Goal: Information Seeking & Learning: Learn about a topic

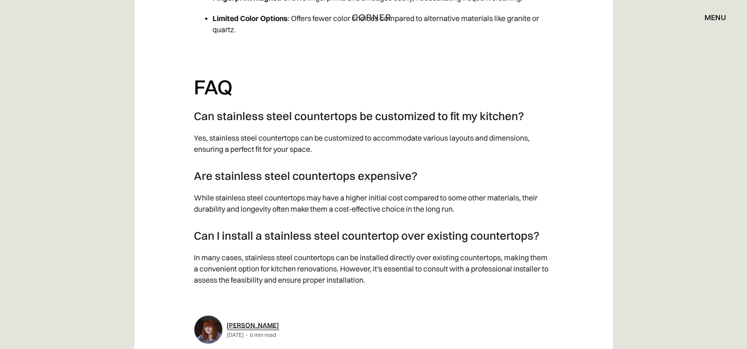
scroll to position [2102, 0]
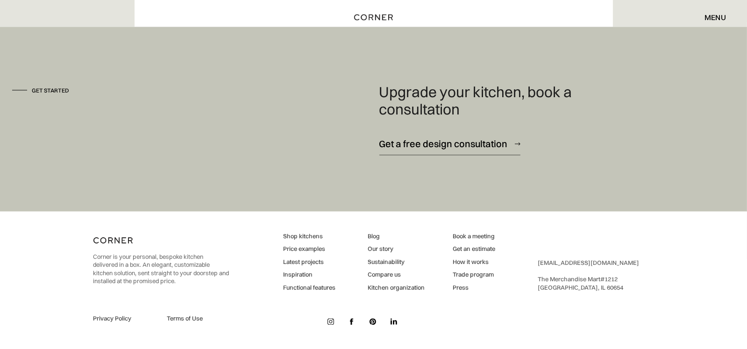
scroll to position [1843, 0]
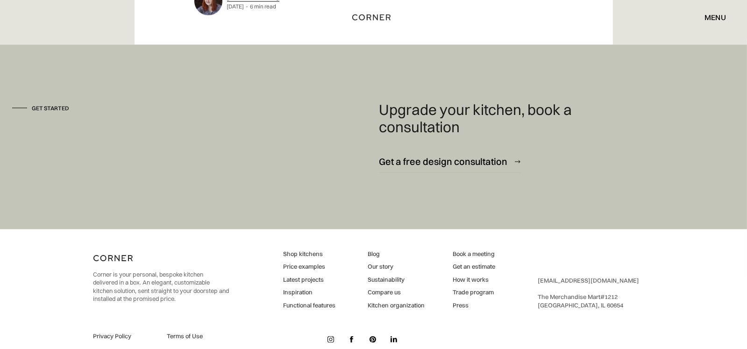
scroll to position [2232, 0]
